Goal: Information Seeking & Learning: Learn about a topic

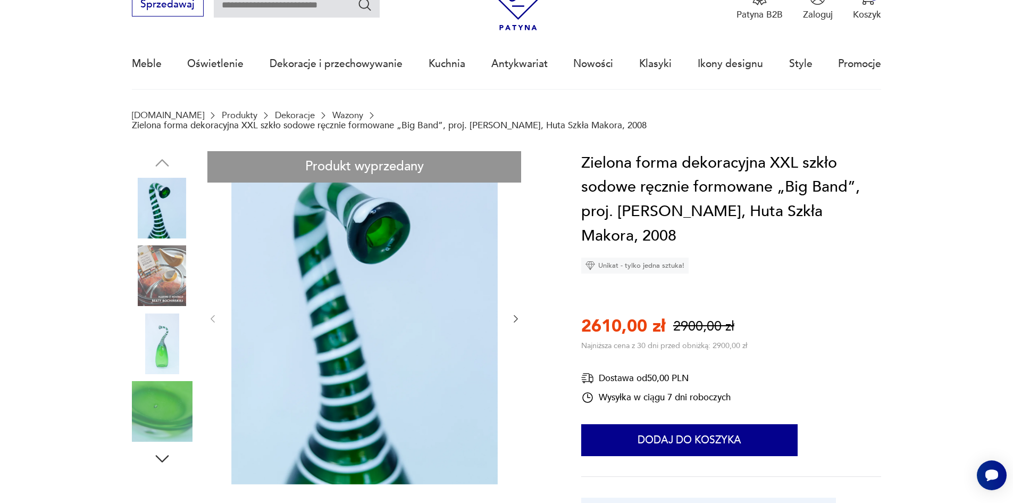
click at [171, 187] on img at bounding box center [162, 208] width 61 height 61
click at [156, 351] on img at bounding box center [162, 343] width 61 height 61
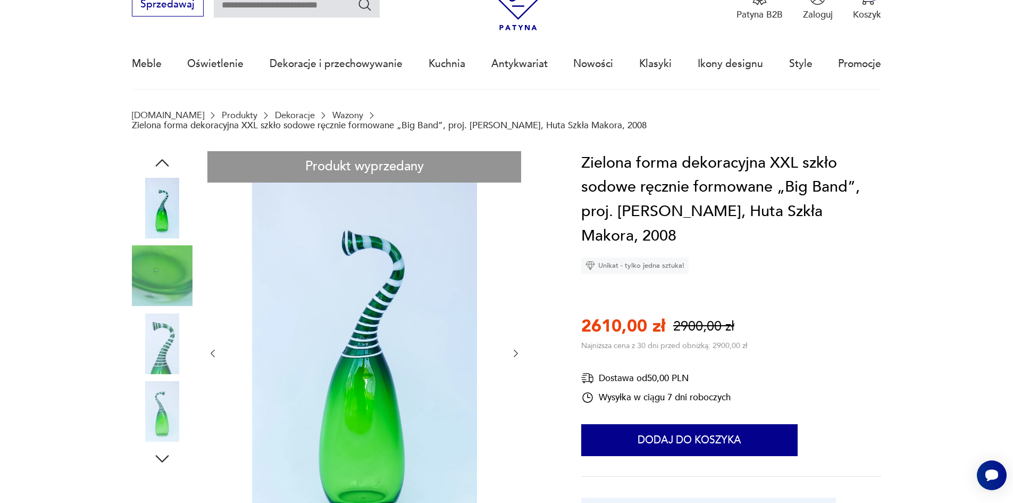
click at [520, 348] on icon "button" at bounding box center [516, 353] width 11 height 11
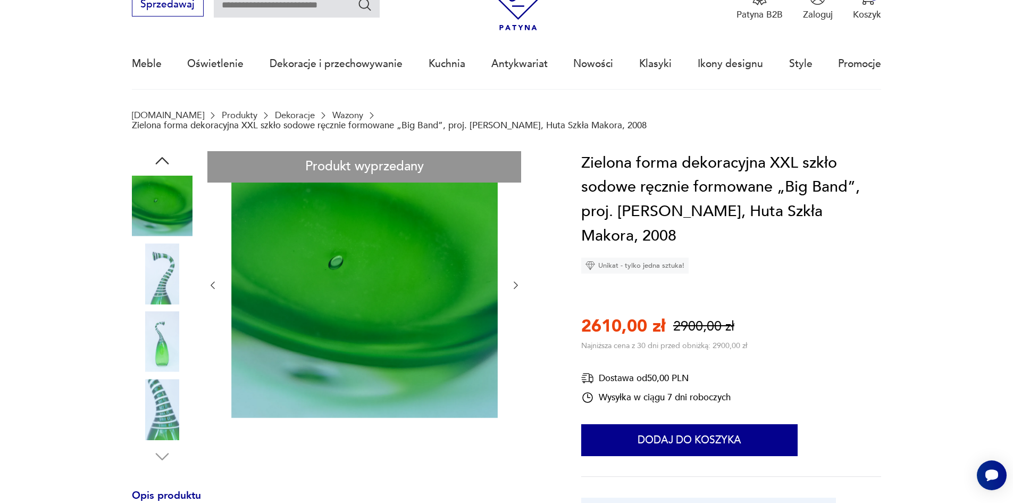
click at [520, 345] on div at bounding box center [364, 285] width 314 height 269
click at [198, 279] on div "Produkt wyprzedany" at bounding box center [341, 308] width 419 height 315
click at [206, 276] on div "Produkt wyprzedany" at bounding box center [341, 308] width 419 height 315
click at [211, 280] on icon "button" at bounding box center [212, 285] width 11 height 11
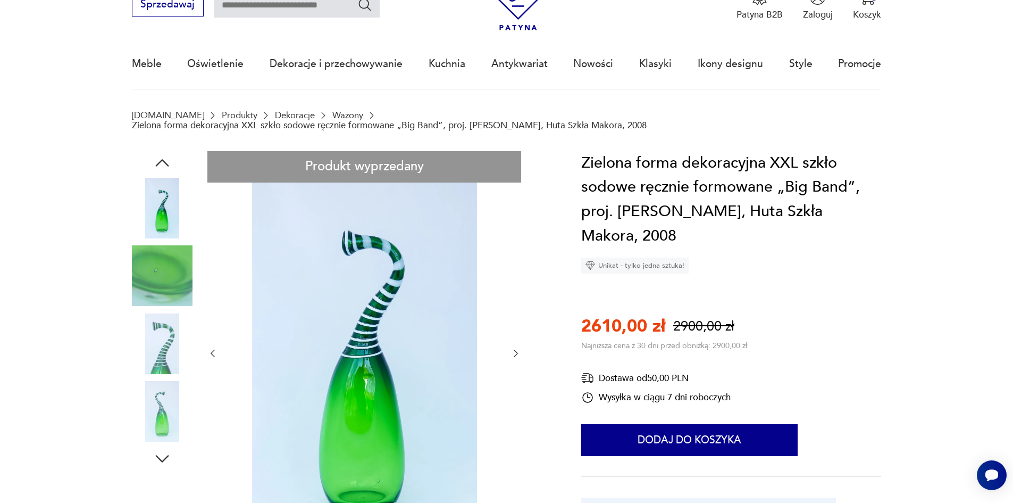
click at [211, 271] on div at bounding box center [364, 353] width 314 height 404
